Goal: Task Accomplishment & Management: Manage account settings

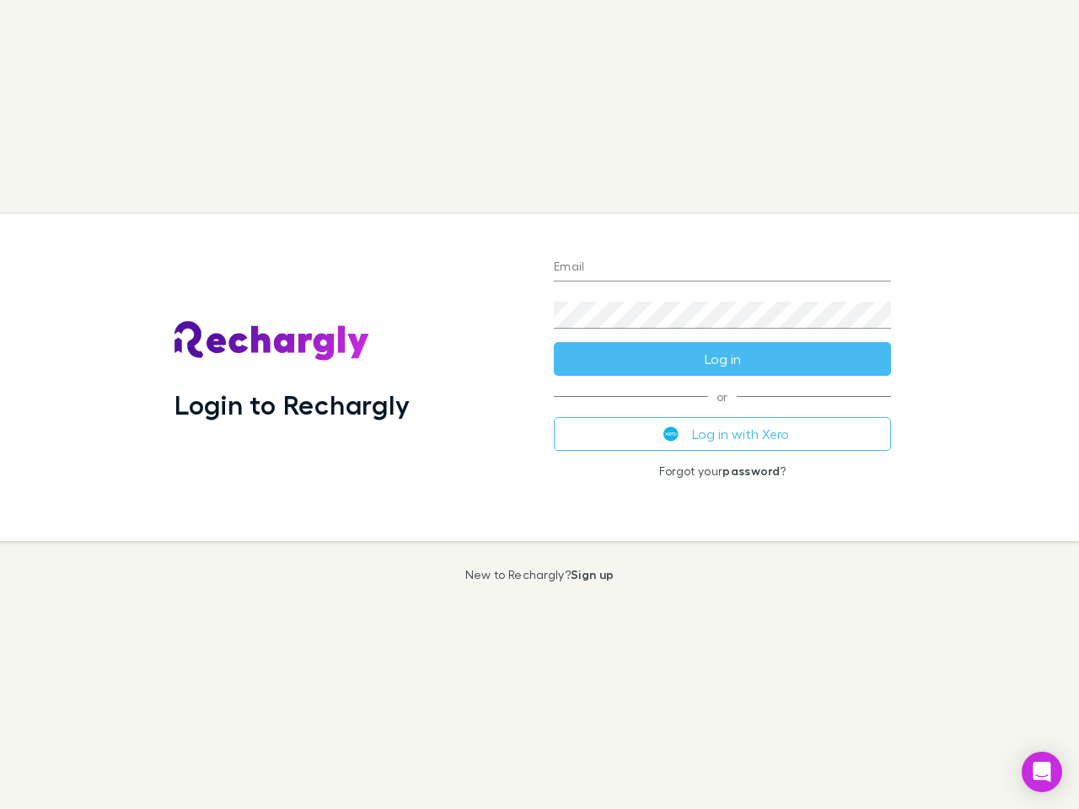
click at [539, 405] on div "Login to Rechargly" at bounding box center [350, 377] width 379 height 327
click at [722, 268] on input "Email" at bounding box center [722, 268] width 337 height 27
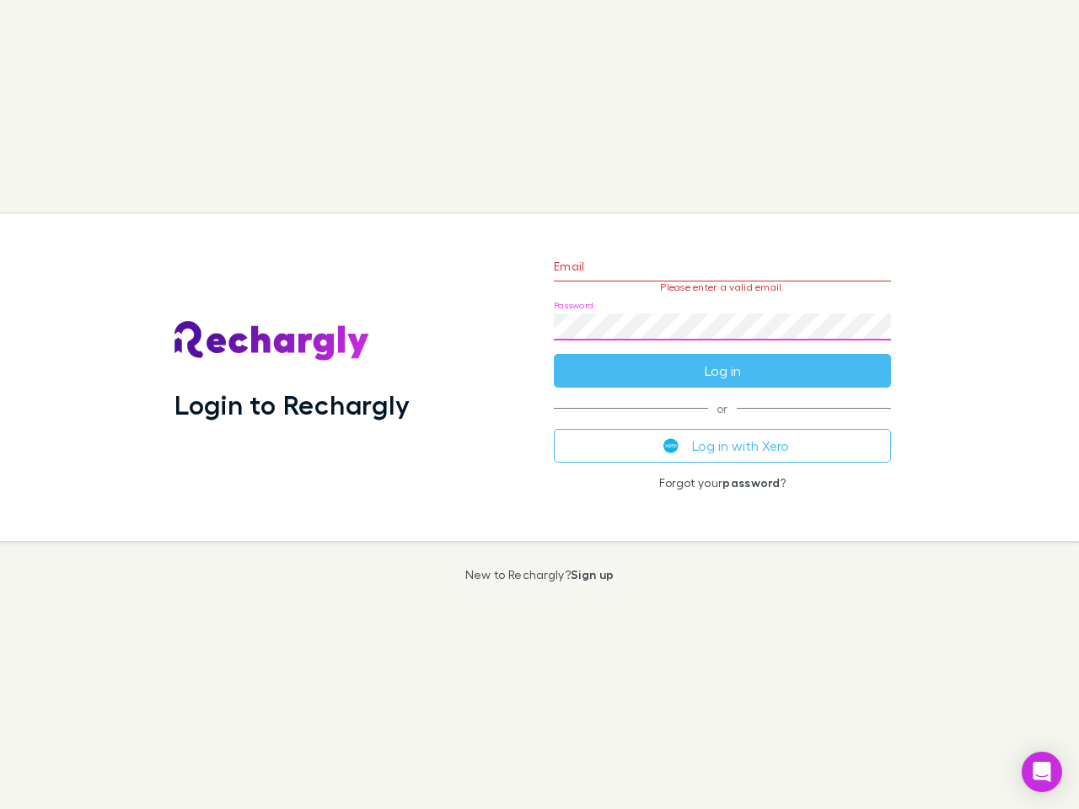
click at [722, 359] on form "Email Please enter a valid email. Password Log in" at bounding box center [722, 314] width 337 height 147
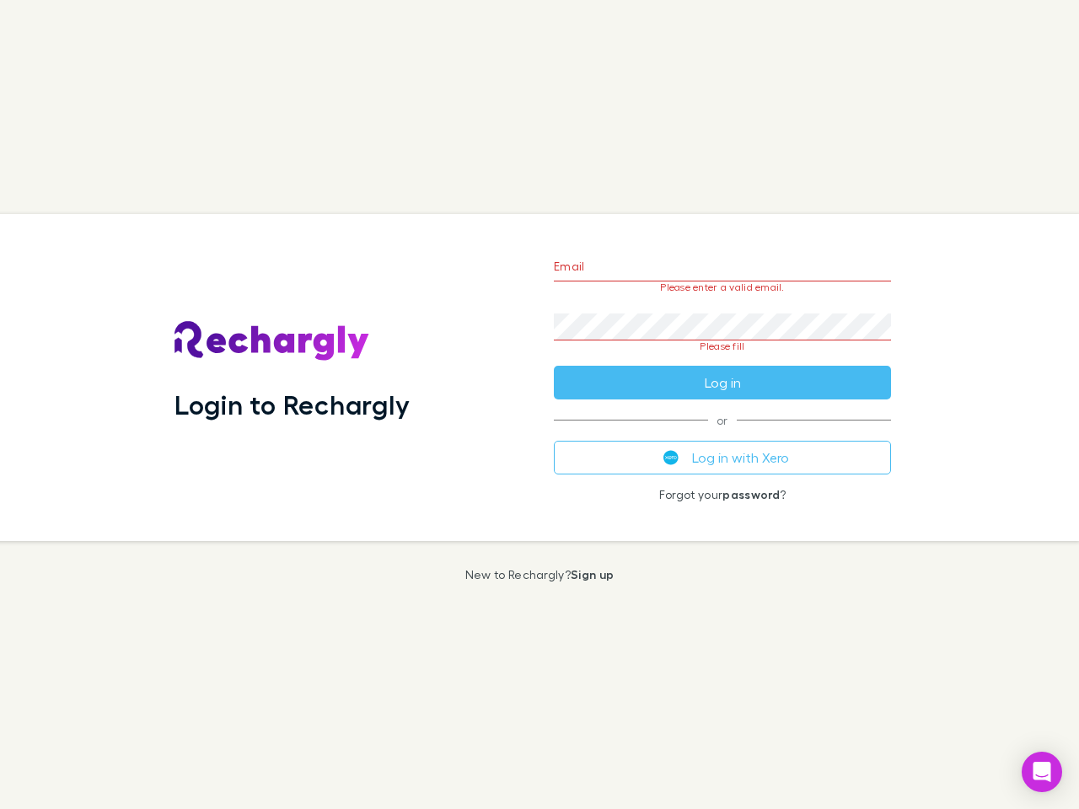
click at [722, 434] on div "Email Please enter a valid email. Password Please fill Log in or Log in with Xe…" at bounding box center [722, 377] width 364 height 327
click at [1042, 772] on icon "Open Intercom Messenger" at bounding box center [1042, 772] width 18 height 20
